Goal: Find specific page/section: Find specific page/section

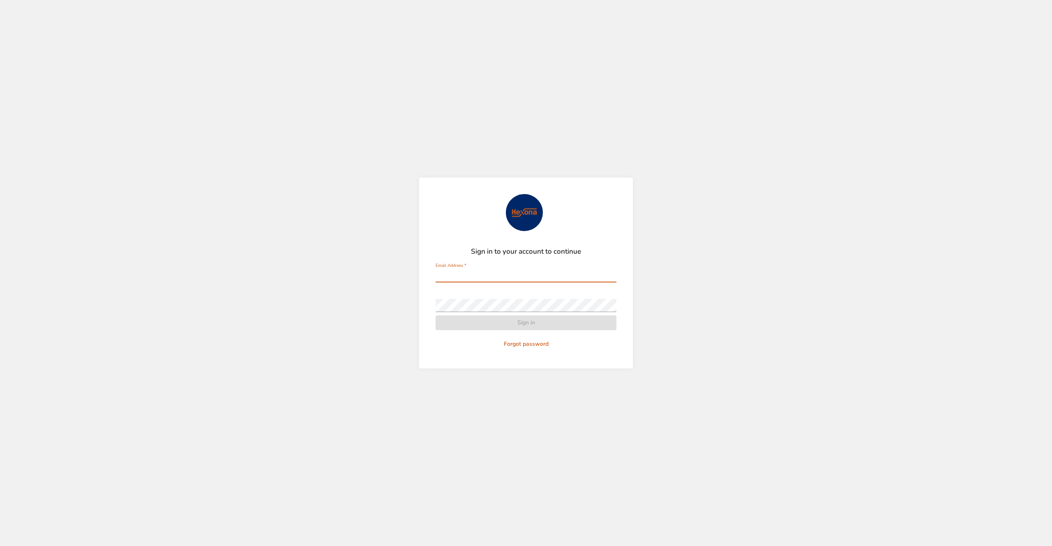
type input "**********"
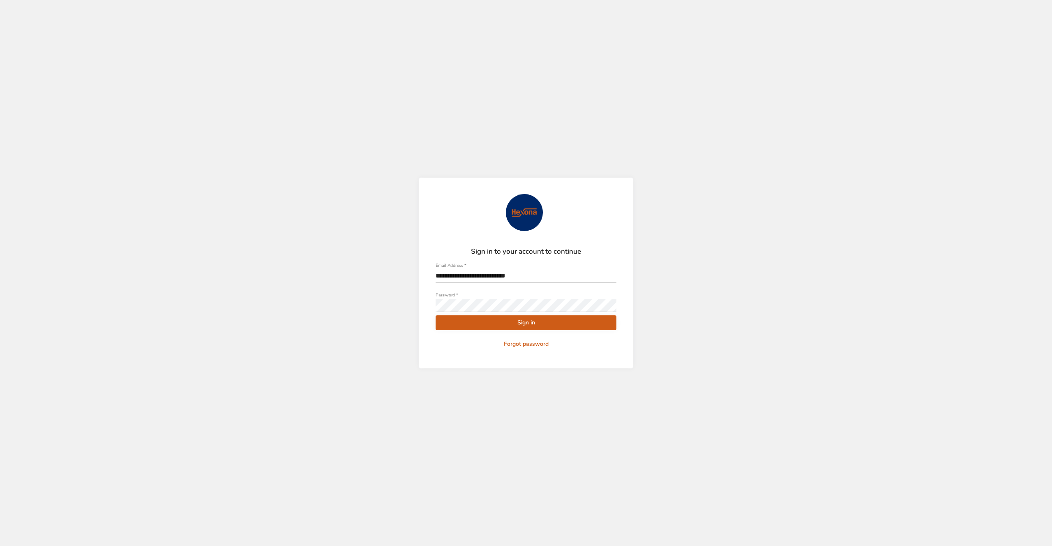
click at [538, 322] on span "Sign in" at bounding box center [526, 323] width 168 height 10
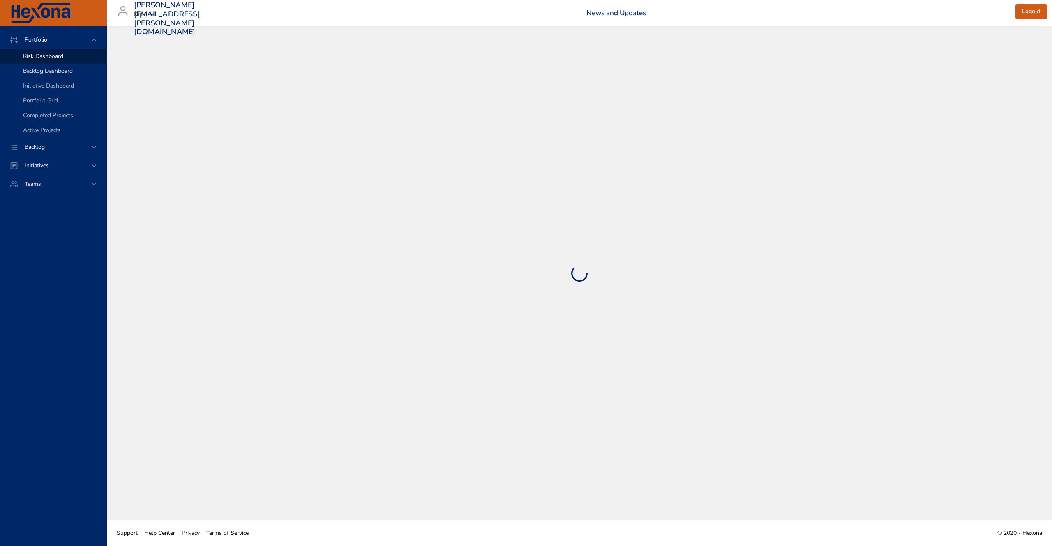
click at [65, 70] on span "Backlog Dashboard" at bounding box center [48, 71] width 50 height 8
select select "***"
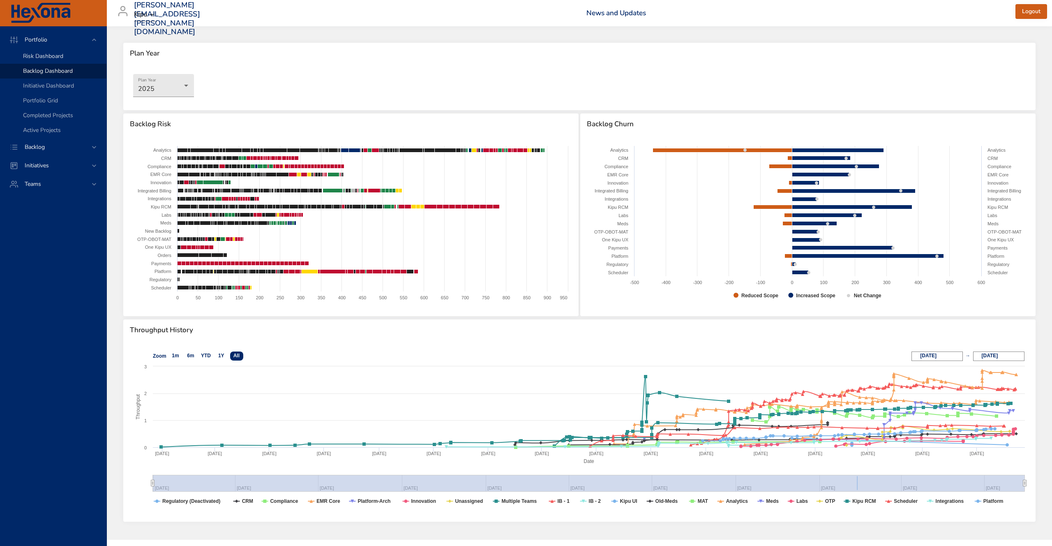
click at [32, 51] on link "Risk Dashboard" at bounding box center [53, 56] width 106 height 15
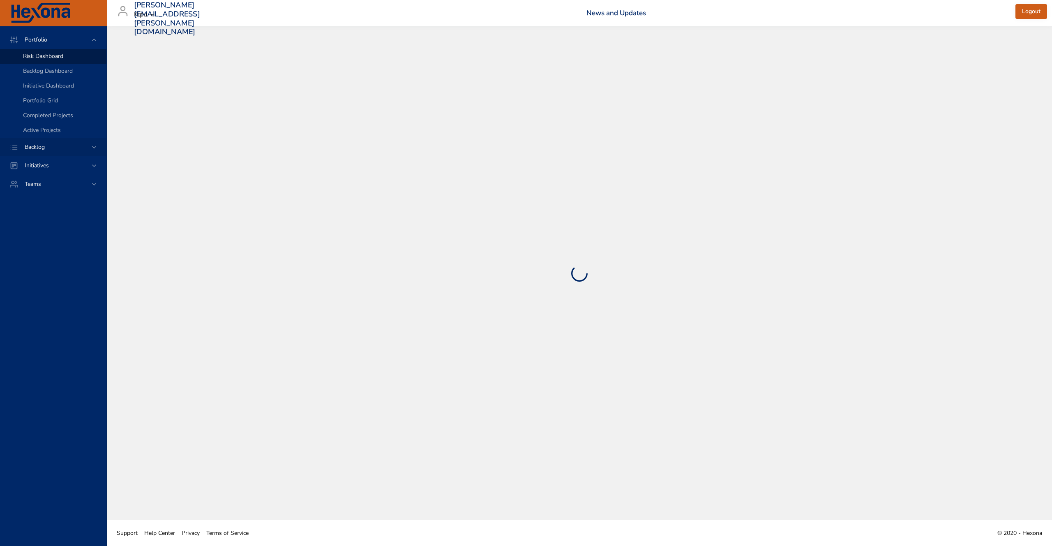
click at [43, 145] on span "Backlog" at bounding box center [34, 147] width 33 height 8
click at [54, 68] on link "Backlog Details" at bounding box center [53, 74] width 106 height 15
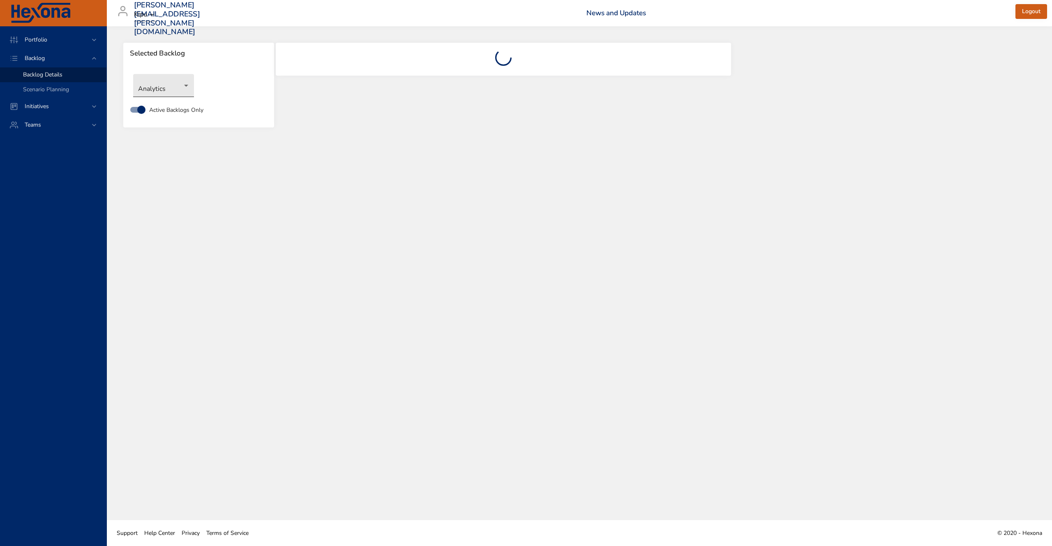
click at [158, 94] on body "Portfolio Backlog Backlog Details Scenario Planning Initiatives Teams [PERSON_N…" at bounding box center [526, 273] width 1052 height 546
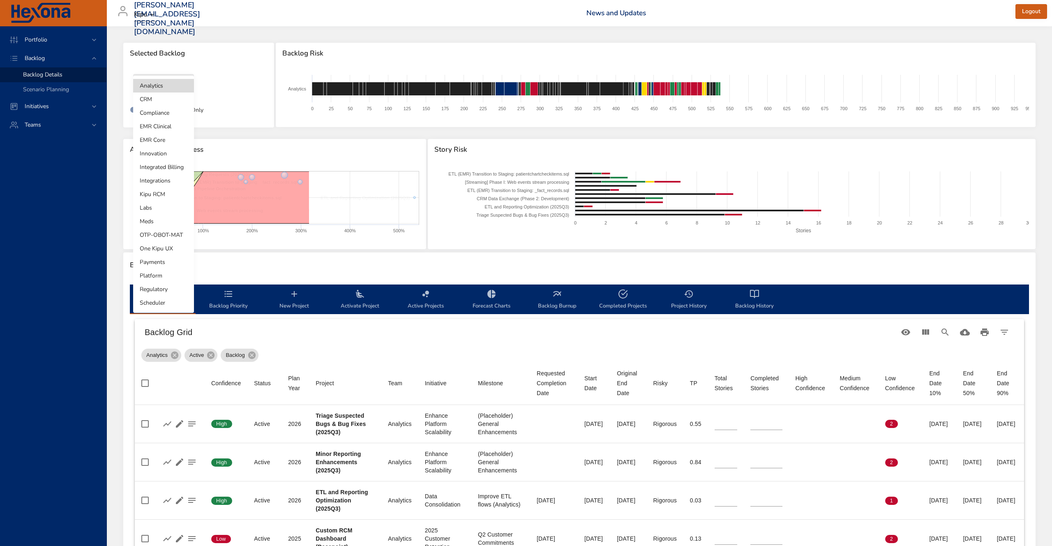
click at [168, 128] on li "EMR Clinical" at bounding box center [163, 127] width 61 height 14
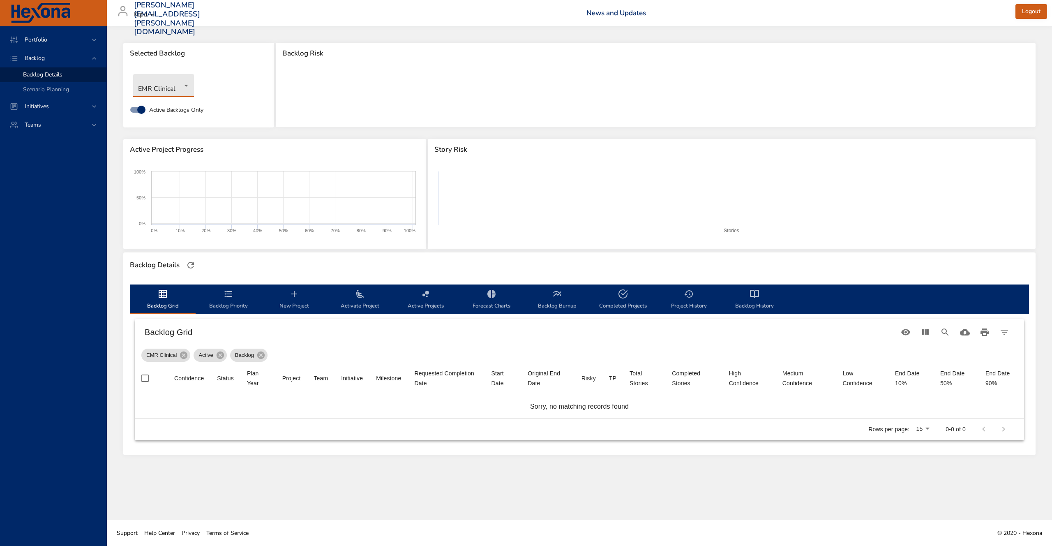
click at [184, 92] on body "Portfolio Backlog Backlog Details Scenario Planning Initiatives Teams [PERSON_N…" at bounding box center [526, 273] width 1052 height 546
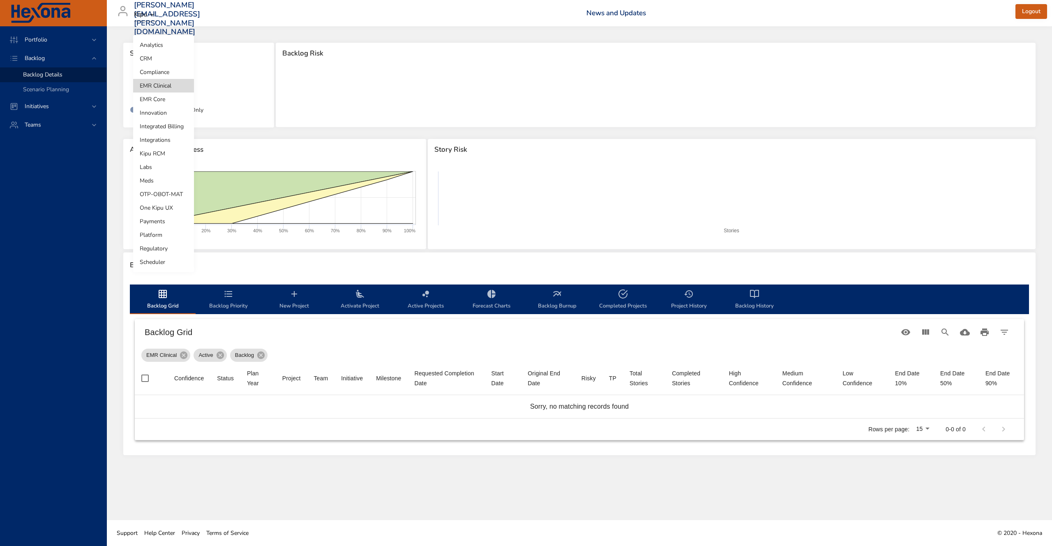
click at [171, 98] on li "EMR Core" at bounding box center [163, 99] width 61 height 14
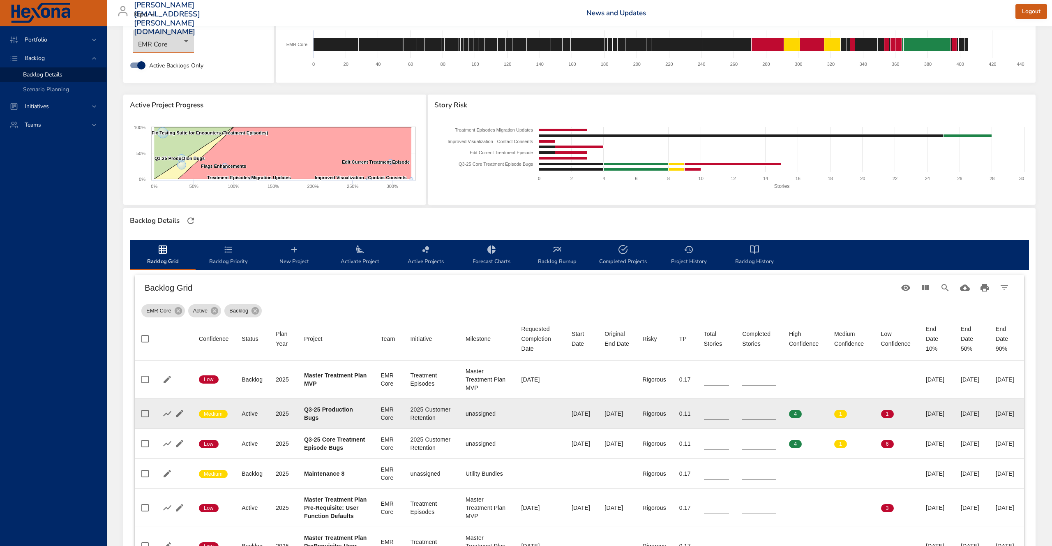
scroll to position [45, 0]
